Goal: Transaction & Acquisition: Purchase product/service

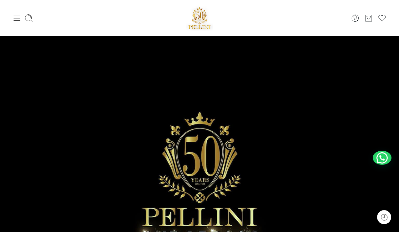
click at [18, 18] on icon at bounding box center [17, 18] width 7 height 5
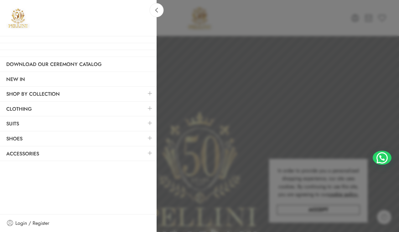
click at [144, 121] on link at bounding box center [149, 122] width 13 height 13
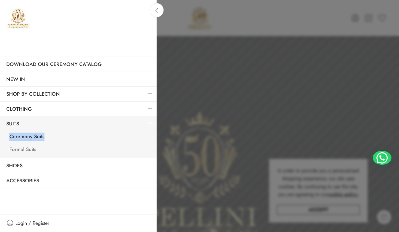
click at [30, 148] on link "Formal Suits" at bounding box center [79, 150] width 153 height 13
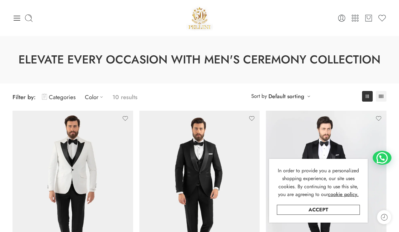
scroll to position [75, 0]
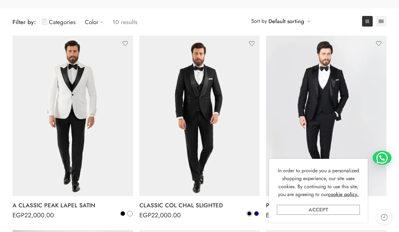
click at [329, 208] on link "Accept" at bounding box center [318, 210] width 83 height 10
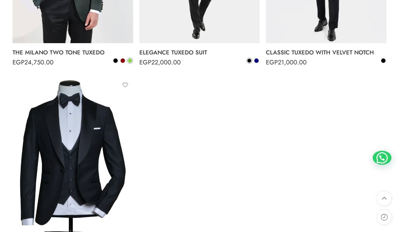
scroll to position [616, 0]
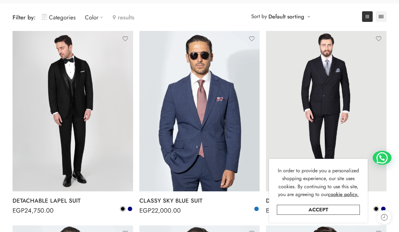
scroll to position [80, 0]
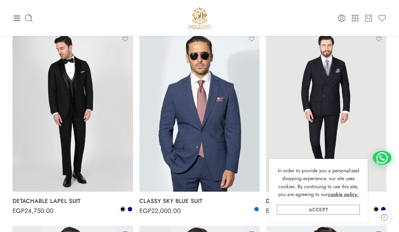
click at [349, 208] on link "Accept" at bounding box center [318, 210] width 83 height 10
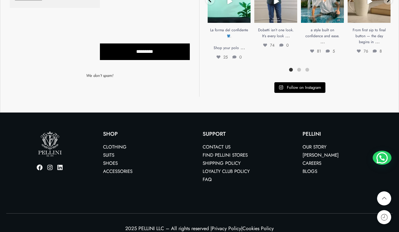
scroll to position [808, 0]
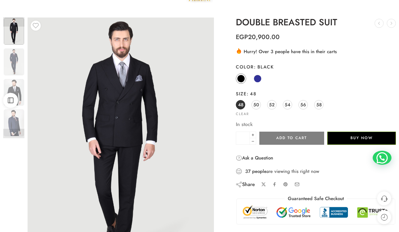
scroll to position [35, 0]
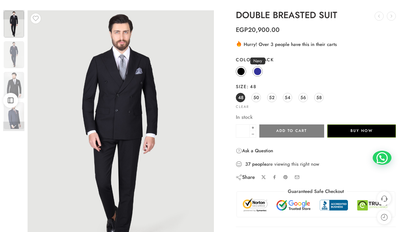
click at [258, 70] on span at bounding box center [258, 72] width 8 height 8
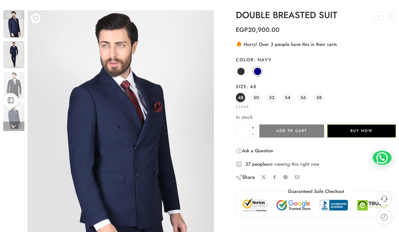
click at [7, 61] on img at bounding box center [14, 54] width 20 height 27
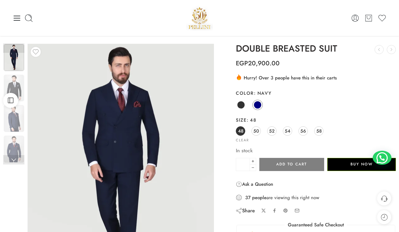
scroll to position [0, 0]
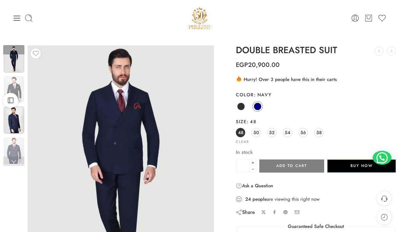
click at [21, 119] on img at bounding box center [14, 120] width 20 height 27
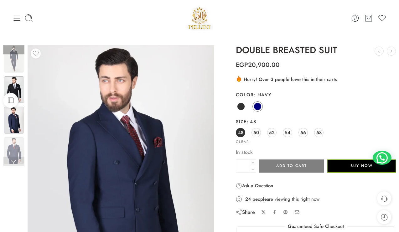
click at [21, 82] on img at bounding box center [14, 89] width 20 height 27
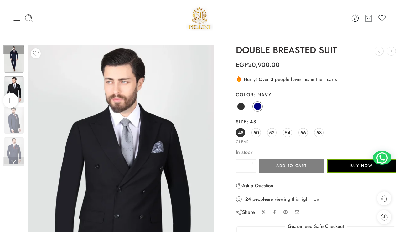
click at [13, 62] on img at bounding box center [14, 59] width 20 height 27
